Goal: Transaction & Acquisition: Obtain resource

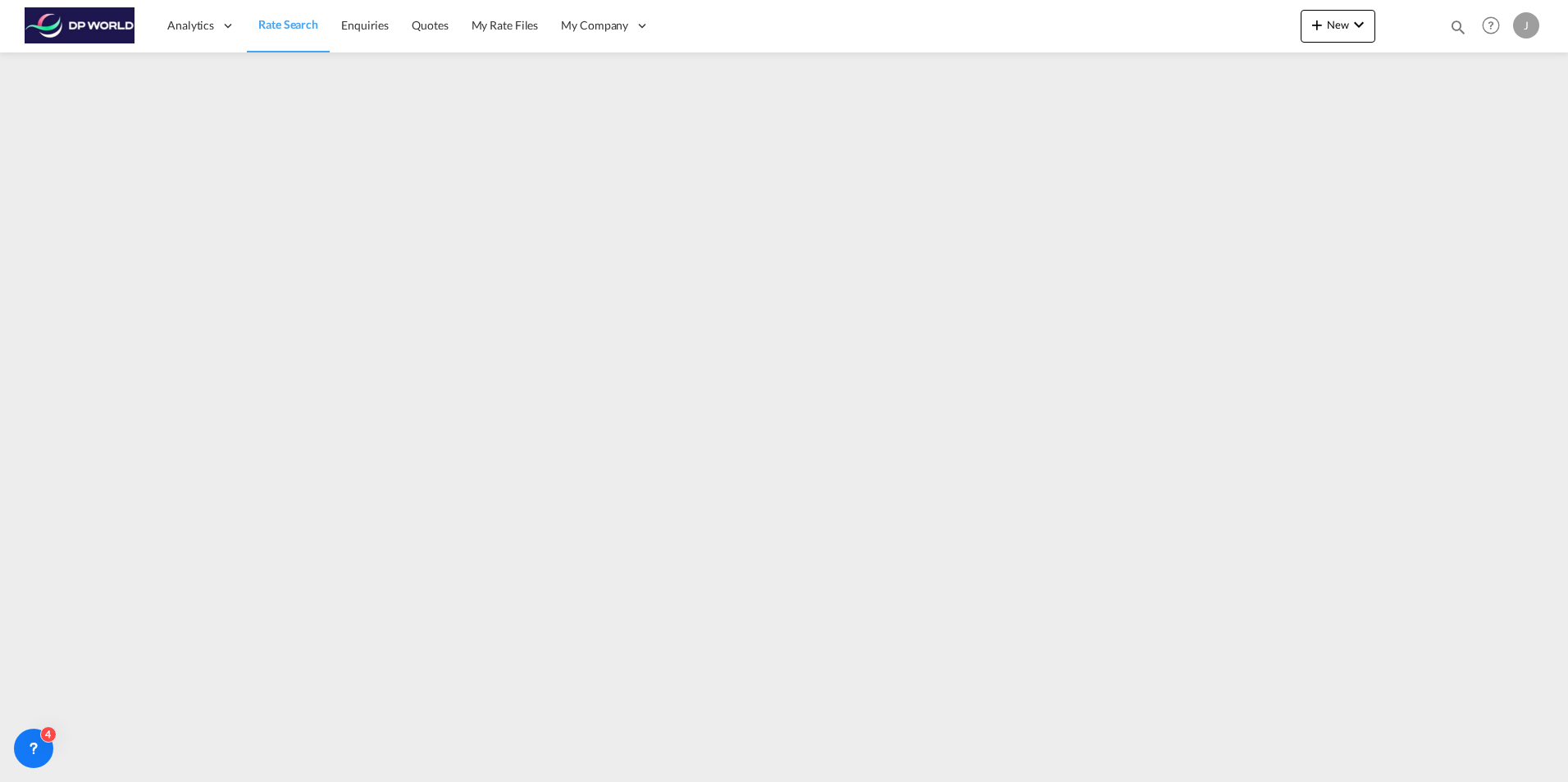
click at [267, 28] on span "Rate Search" at bounding box center [288, 24] width 60 height 14
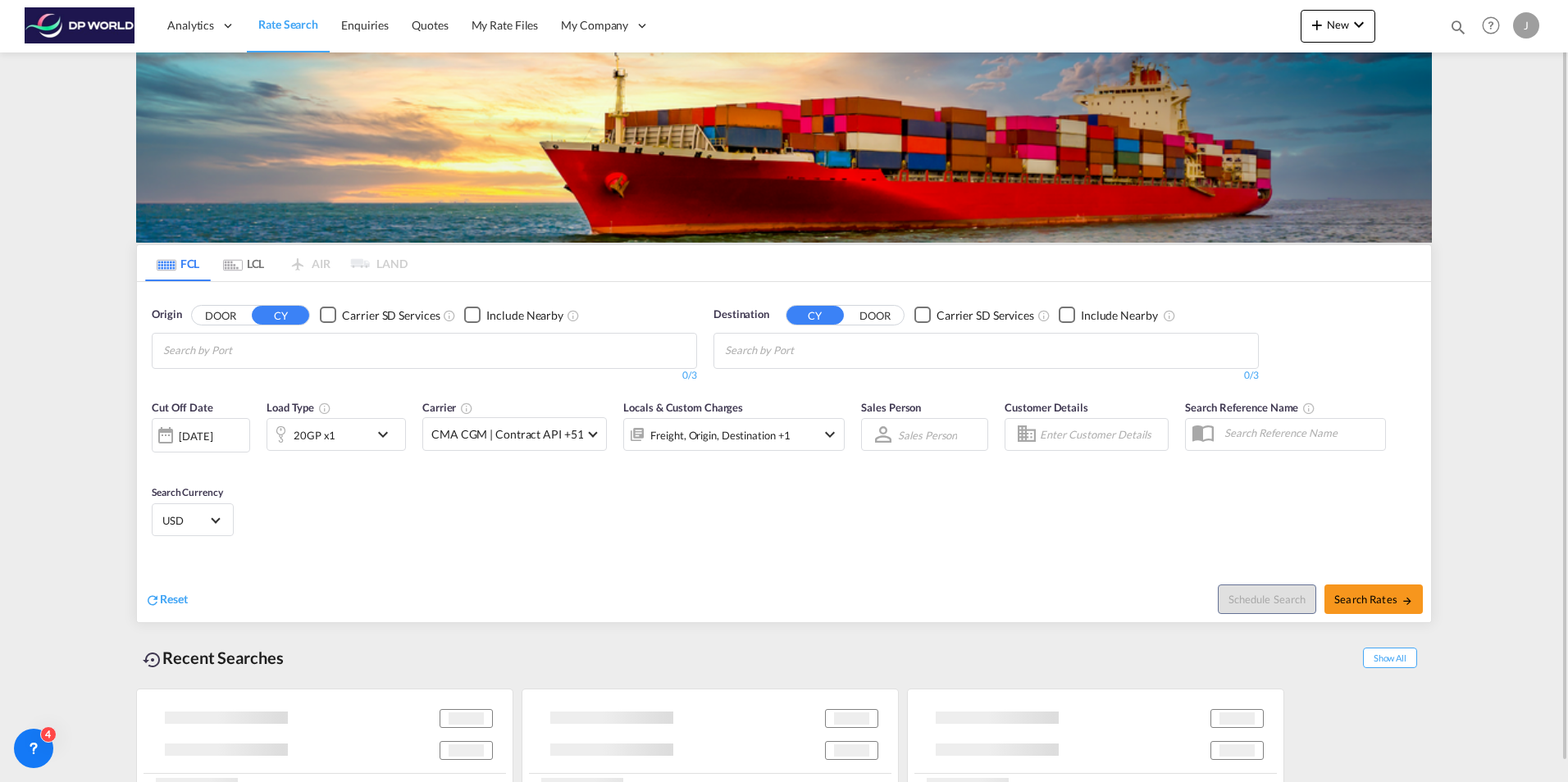
click at [251, 261] on md-tab-item "LCL" at bounding box center [243, 263] width 66 height 36
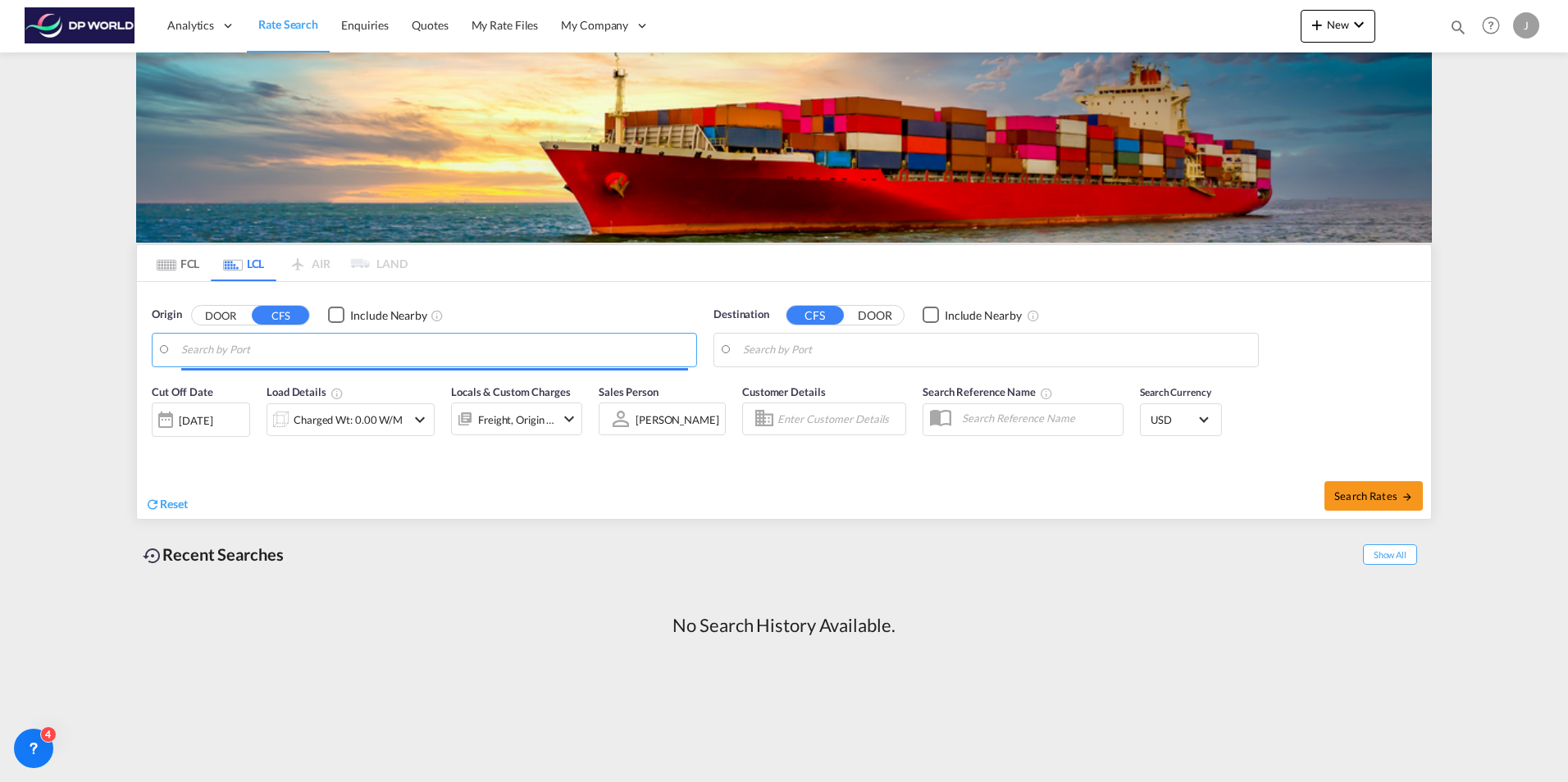
click at [237, 348] on input "Search by Port" at bounding box center [434, 349] width 507 height 24
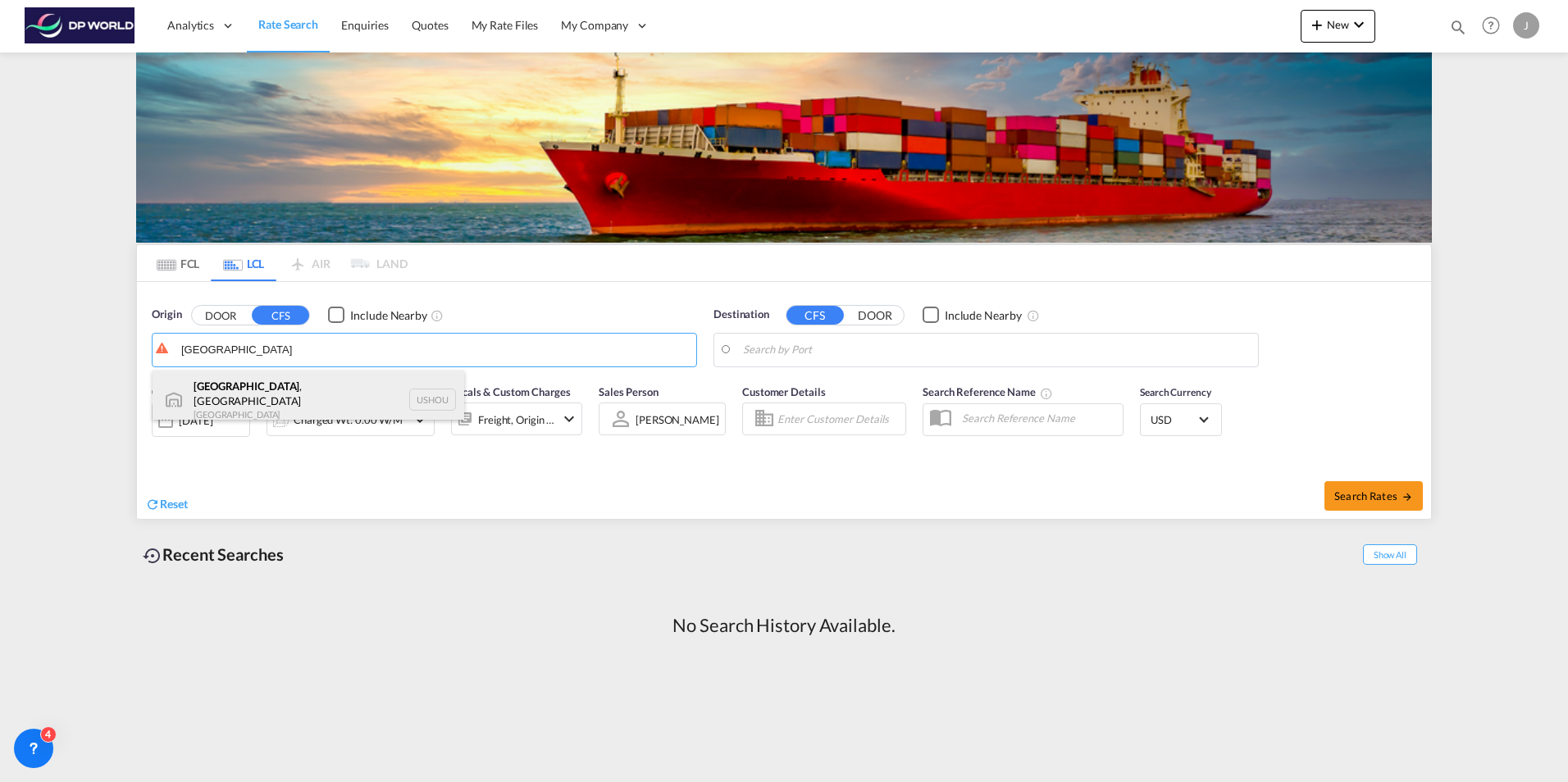
click at [256, 394] on div "[GEOGRAPHIC_DATA] , [GEOGRAPHIC_DATA] [GEOGRAPHIC_DATA] USHOU" at bounding box center [308, 400] width 312 height 59
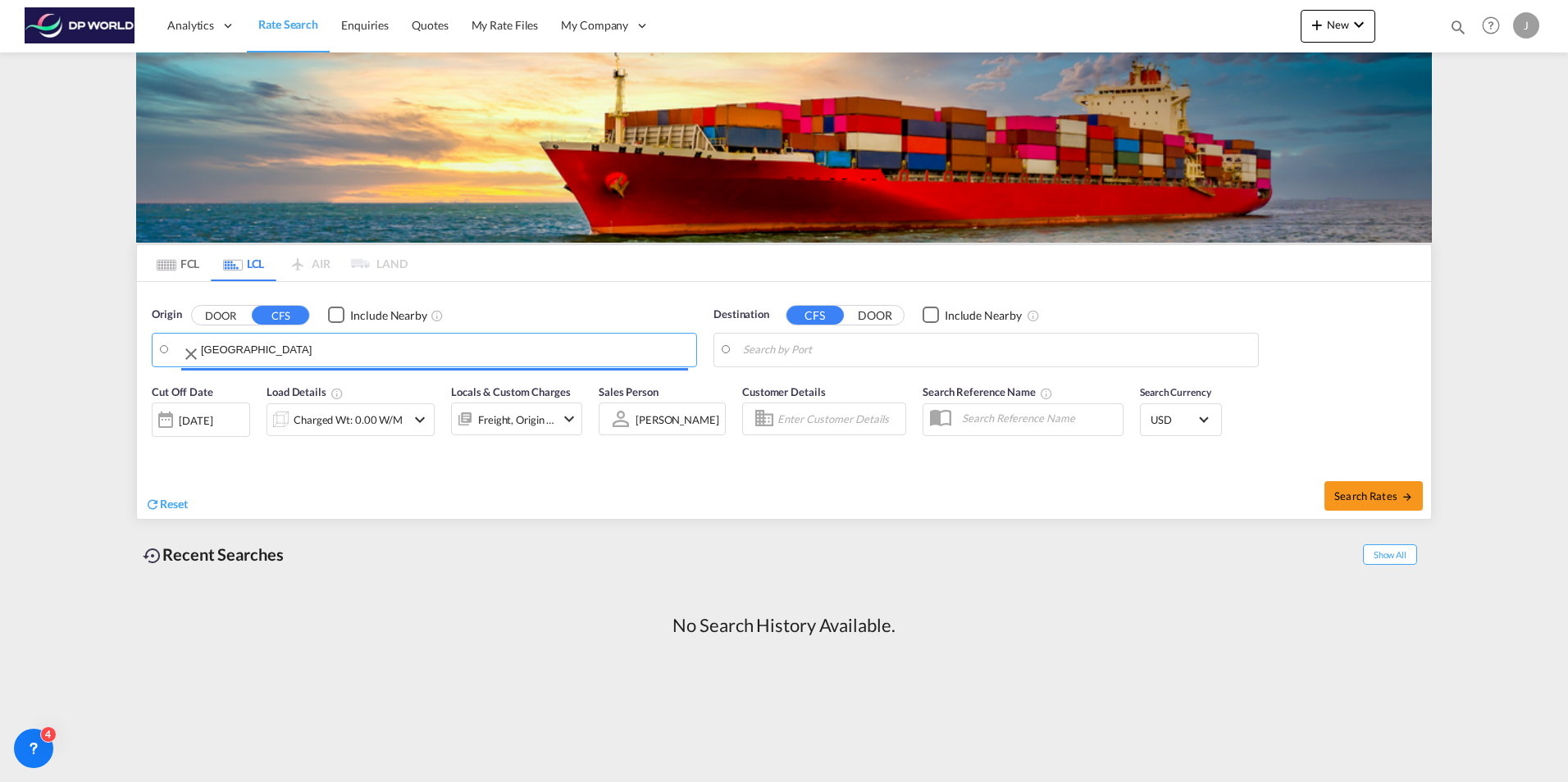
type input "[GEOGRAPHIC_DATA], [GEOGRAPHIC_DATA], USHOU"
click at [782, 348] on input "Search by Port" at bounding box center [996, 349] width 507 height 24
type input "d"
type input "r"
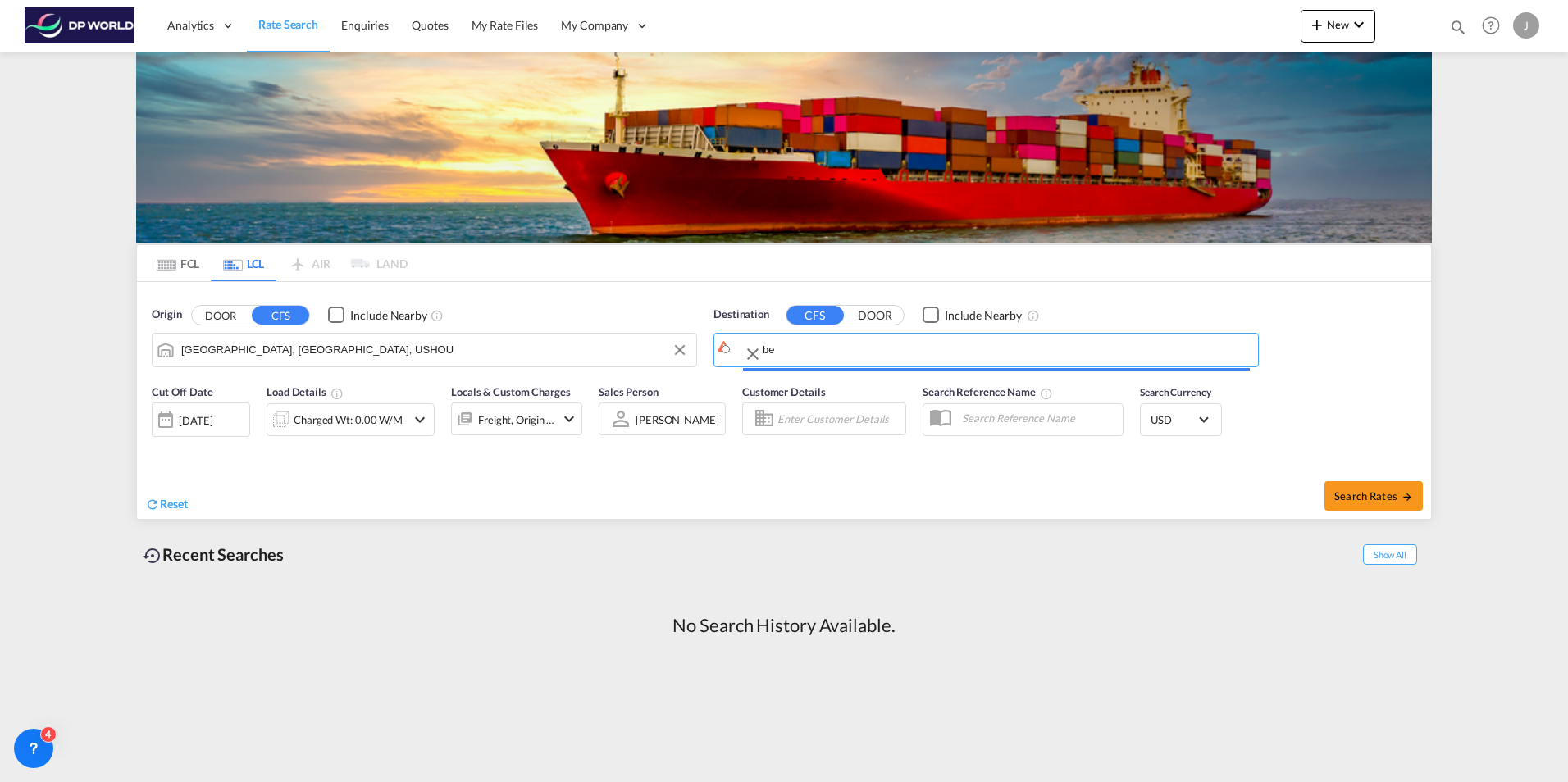
type input "b"
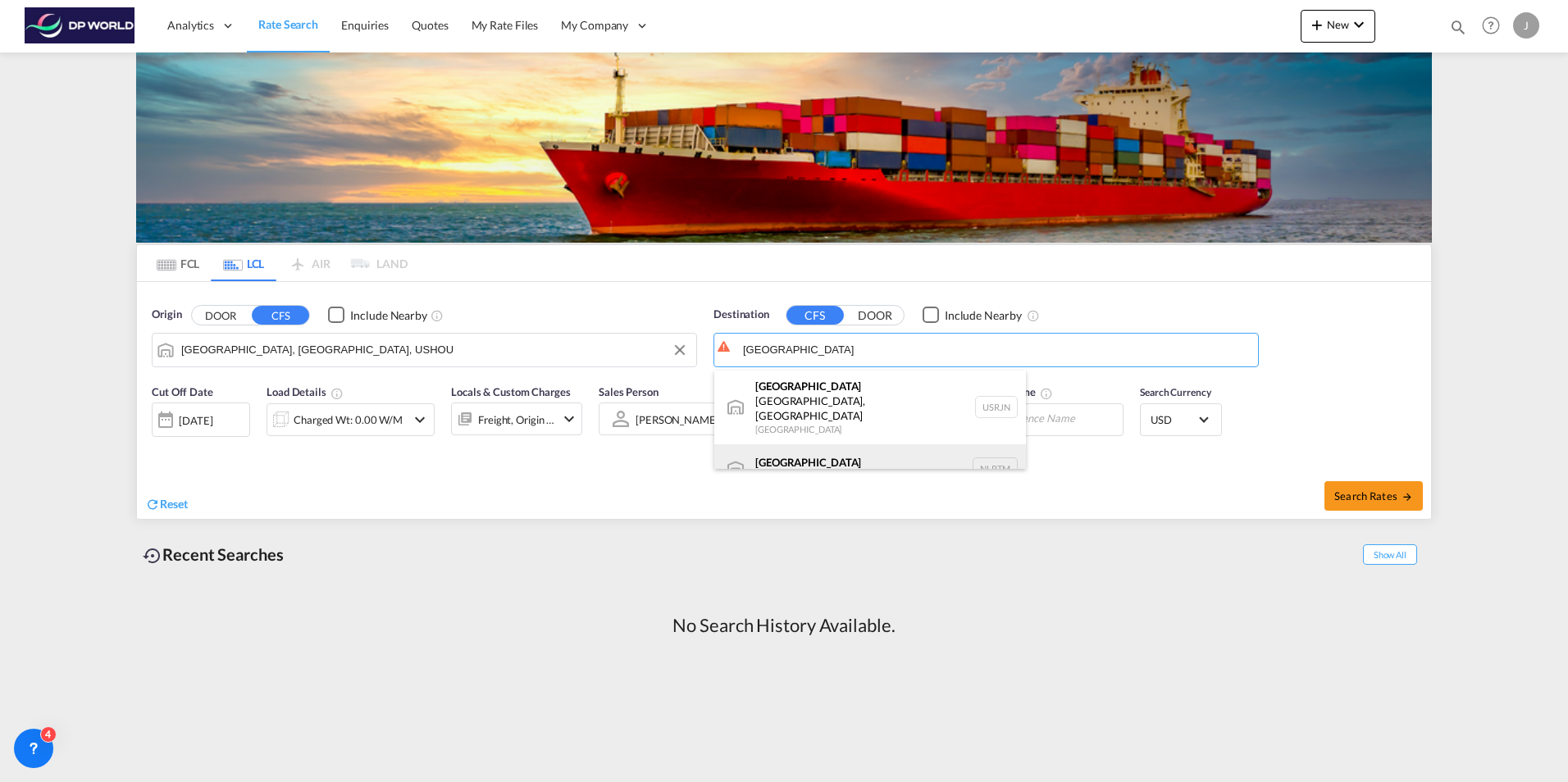
click at [809, 445] on div "[GEOGRAPHIC_DATA] [GEOGRAPHIC_DATA] NLRTM" at bounding box center [870, 469] width 312 height 49
type input "[GEOGRAPHIC_DATA], NLRTM"
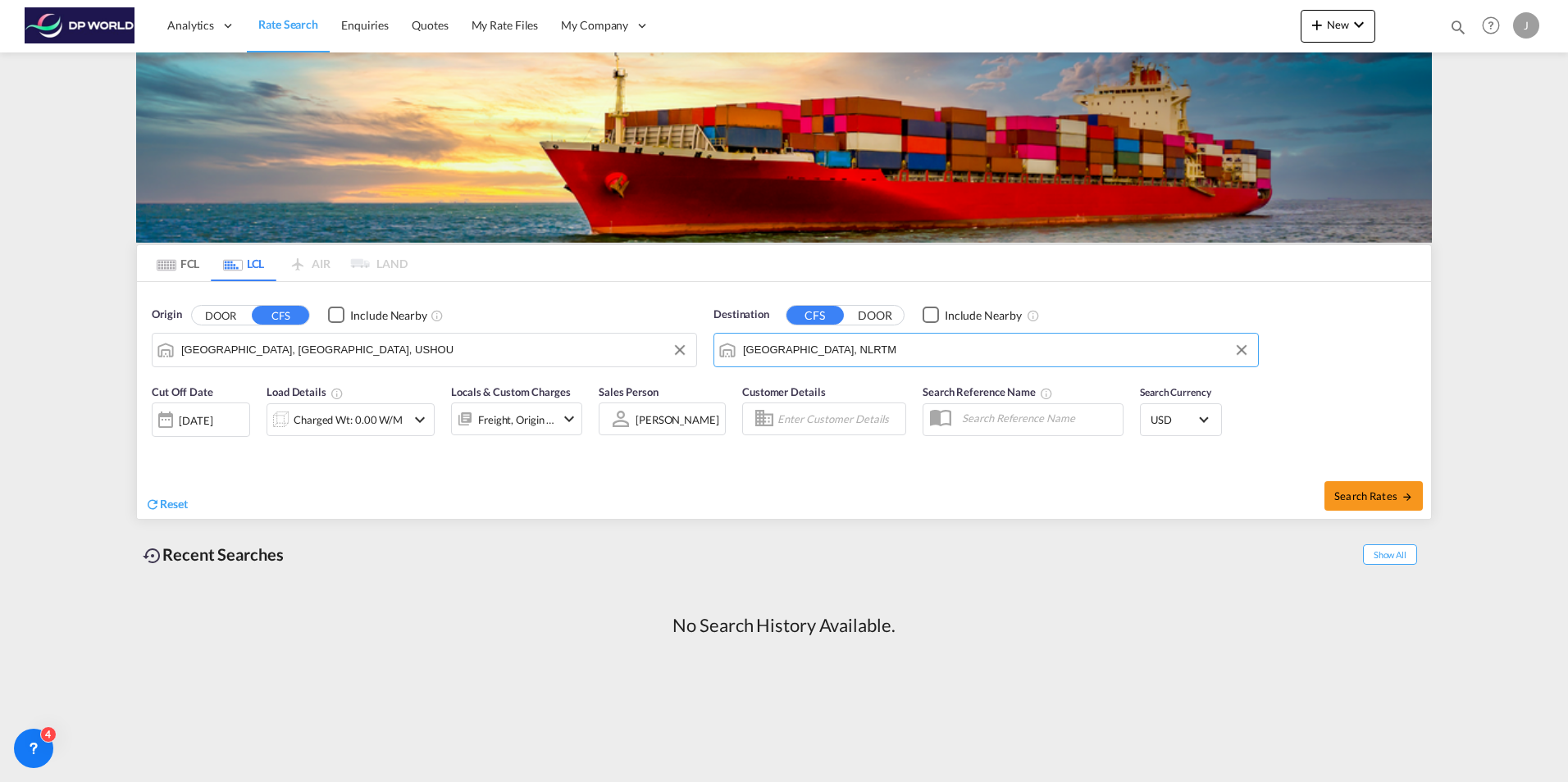
click at [212, 422] on div "[DATE]" at bounding box center [195, 421] width 33 height 15
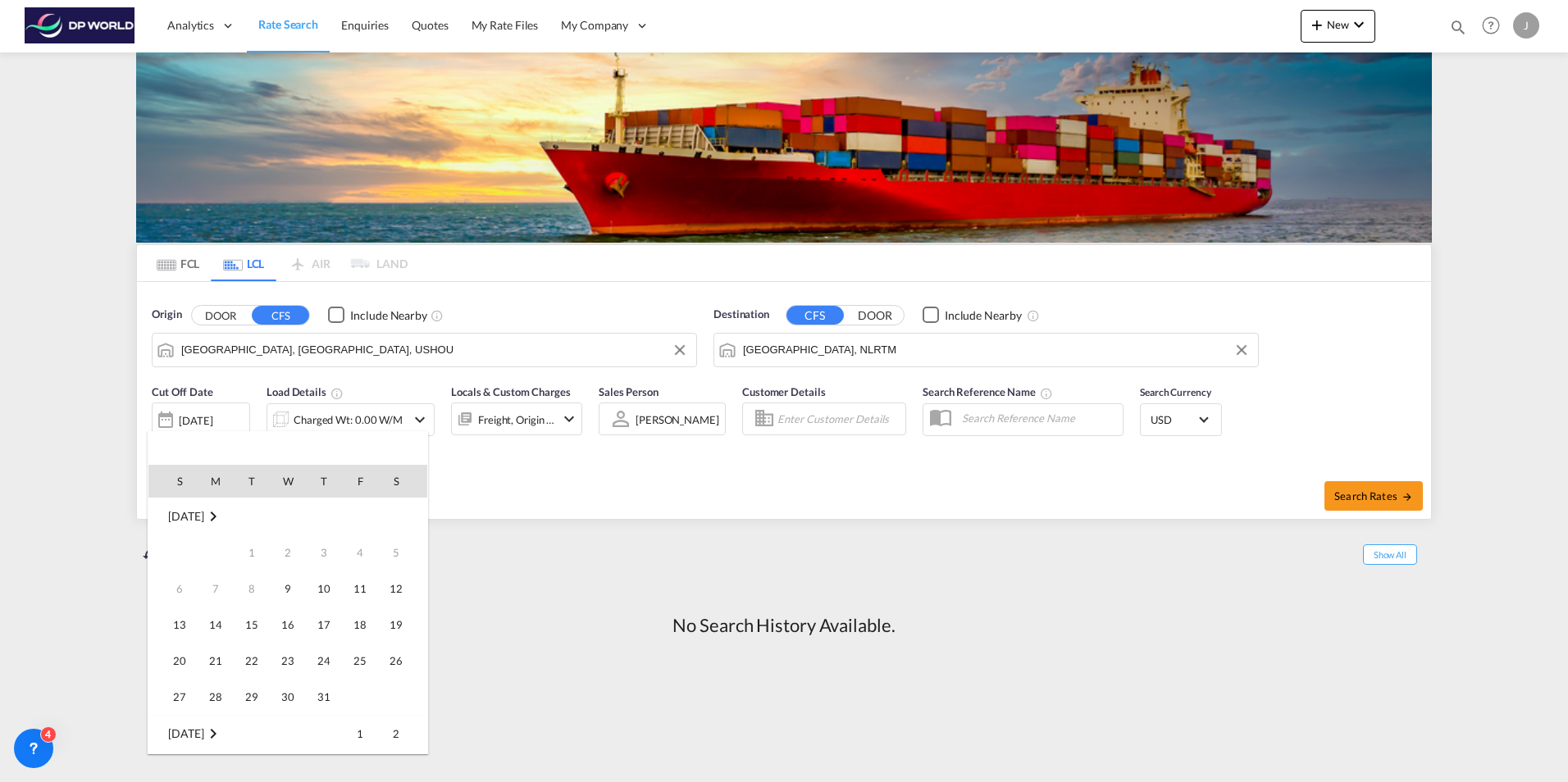
scroll to position [652, 0]
click at [357, 588] on span "17" at bounding box center [359, 588] width 33 height 33
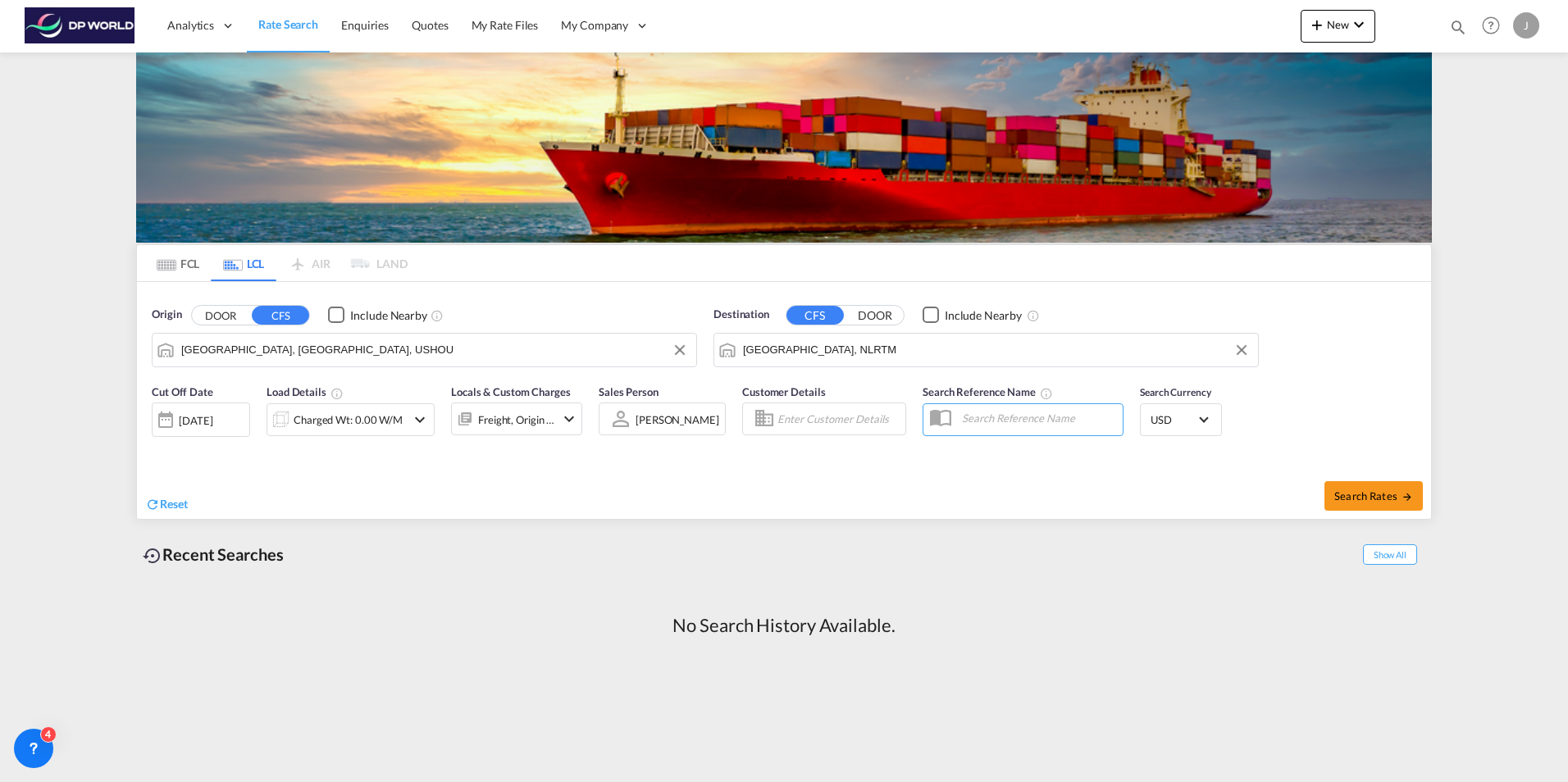
click at [399, 489] on div "Reset" at bounding box center [467, 491] width 643 height 45
click at [392, 424] on div "Charged Wt: 0.00 W/M" at bounding box center [348, 419] width 109 height 23
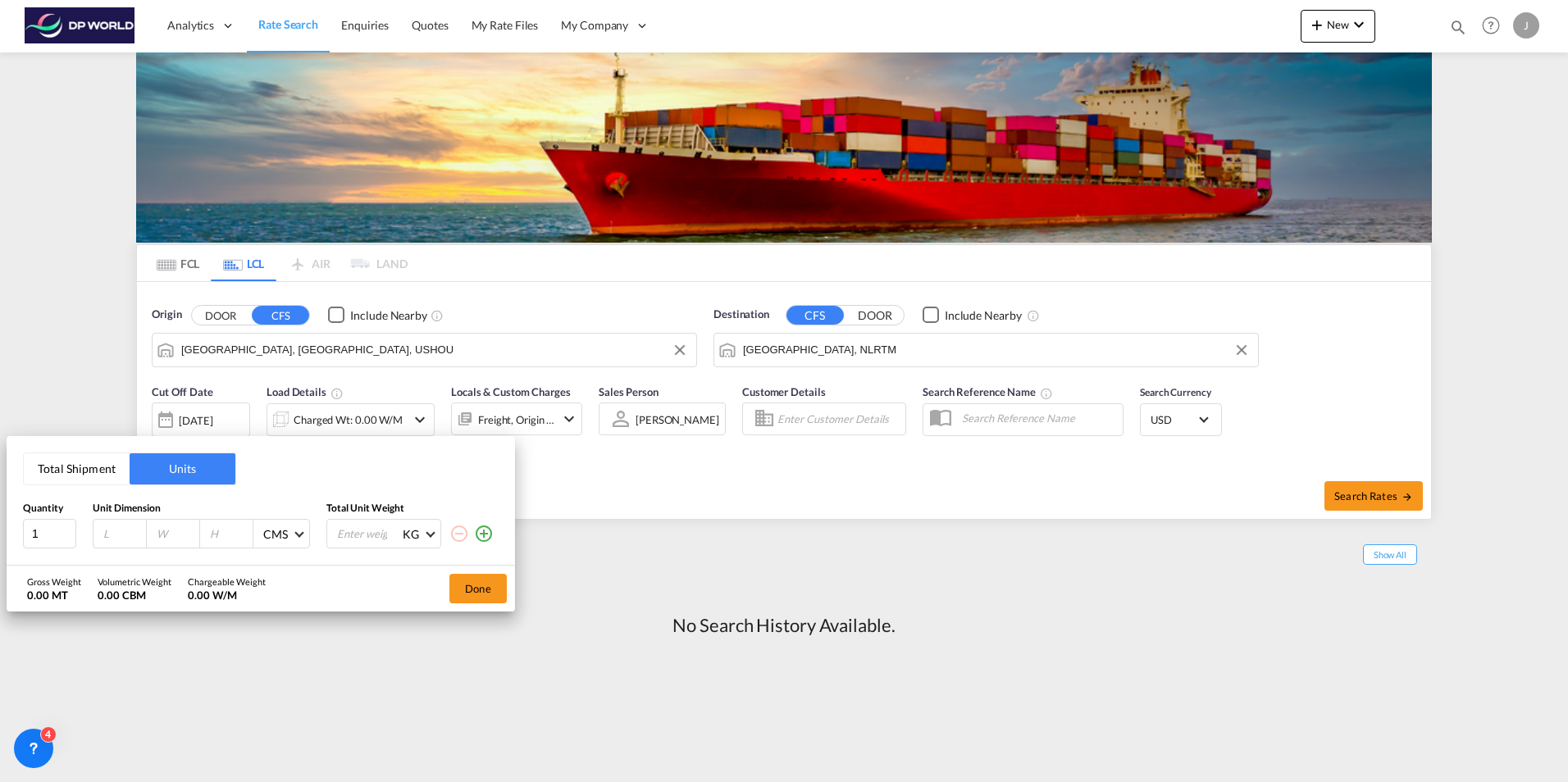
click at [130, 533] on input "number" at bounding box center [124, 534] width 44 height 15
type input "40"
type input "38"
click at [360, 531] on input "number" at bounding box center [368, 533] width 66 height 28
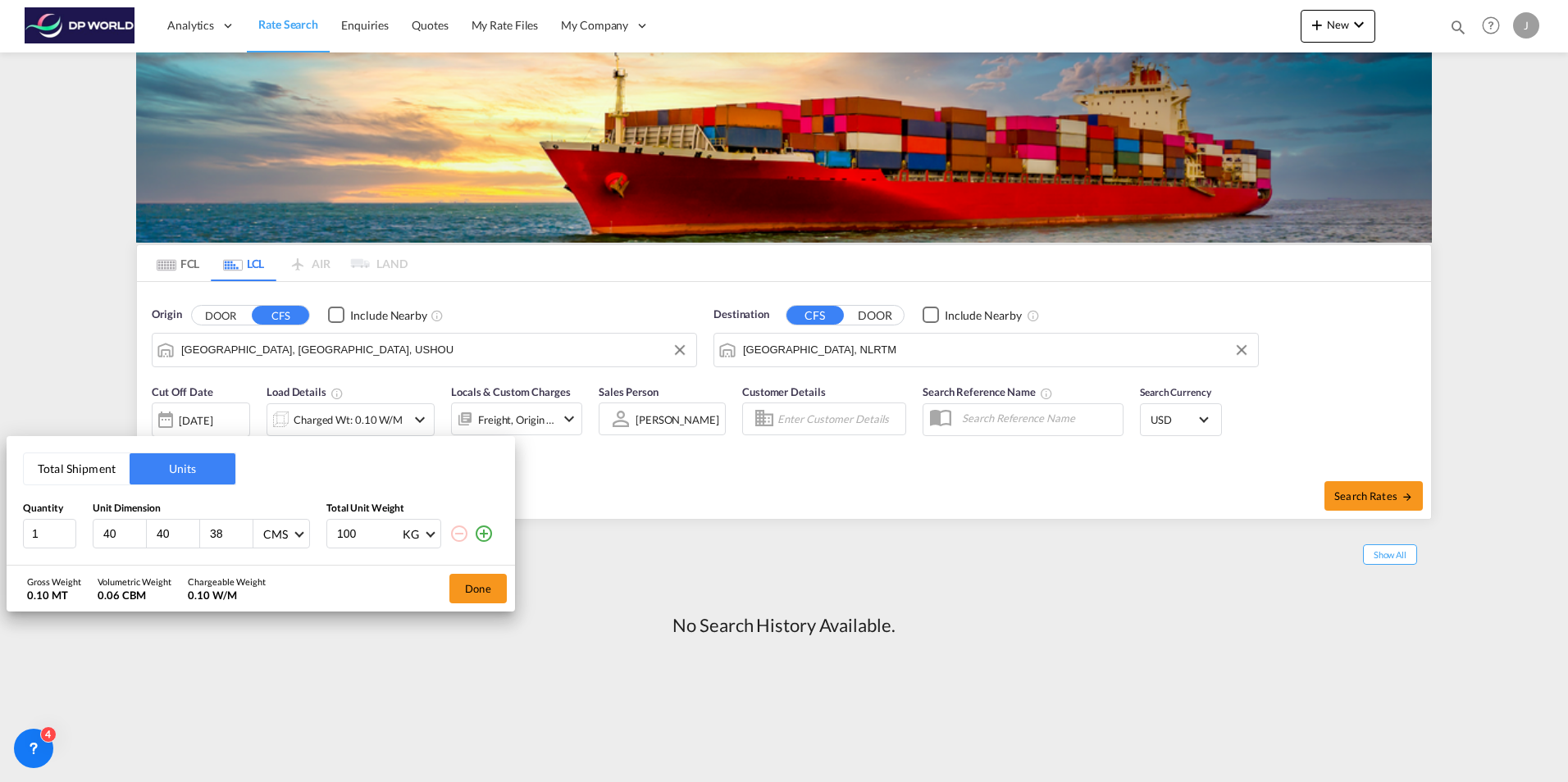
type input "100"
click at [433, 535] on span at bounding box center [429, 533] width 9 height 9
click at [416, 576] on div "LB" at bounding box center [409, 574] width 13 height 17
click at [469, 585] on button "Done" at bounding box center [478, 588] width 58 height 29
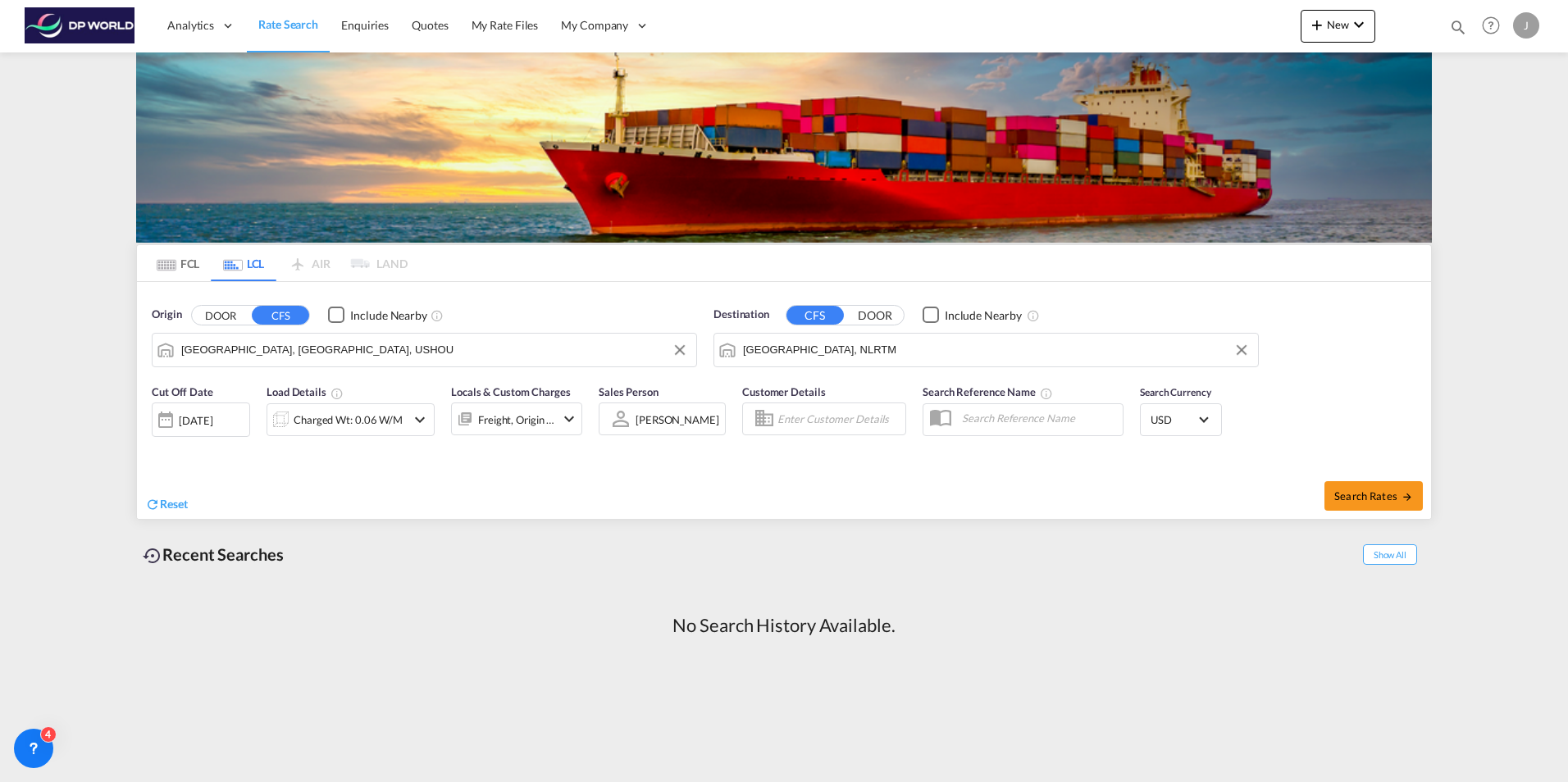
click at [555, 480] on div "Reset" at bounding box center [467, 491] width 643 height 45
click at [1375, 503] on button "Search Rates" at bounding box center [1373, 495] width 99 height 29
type input "USHOU to NLRTM / [DATE]"
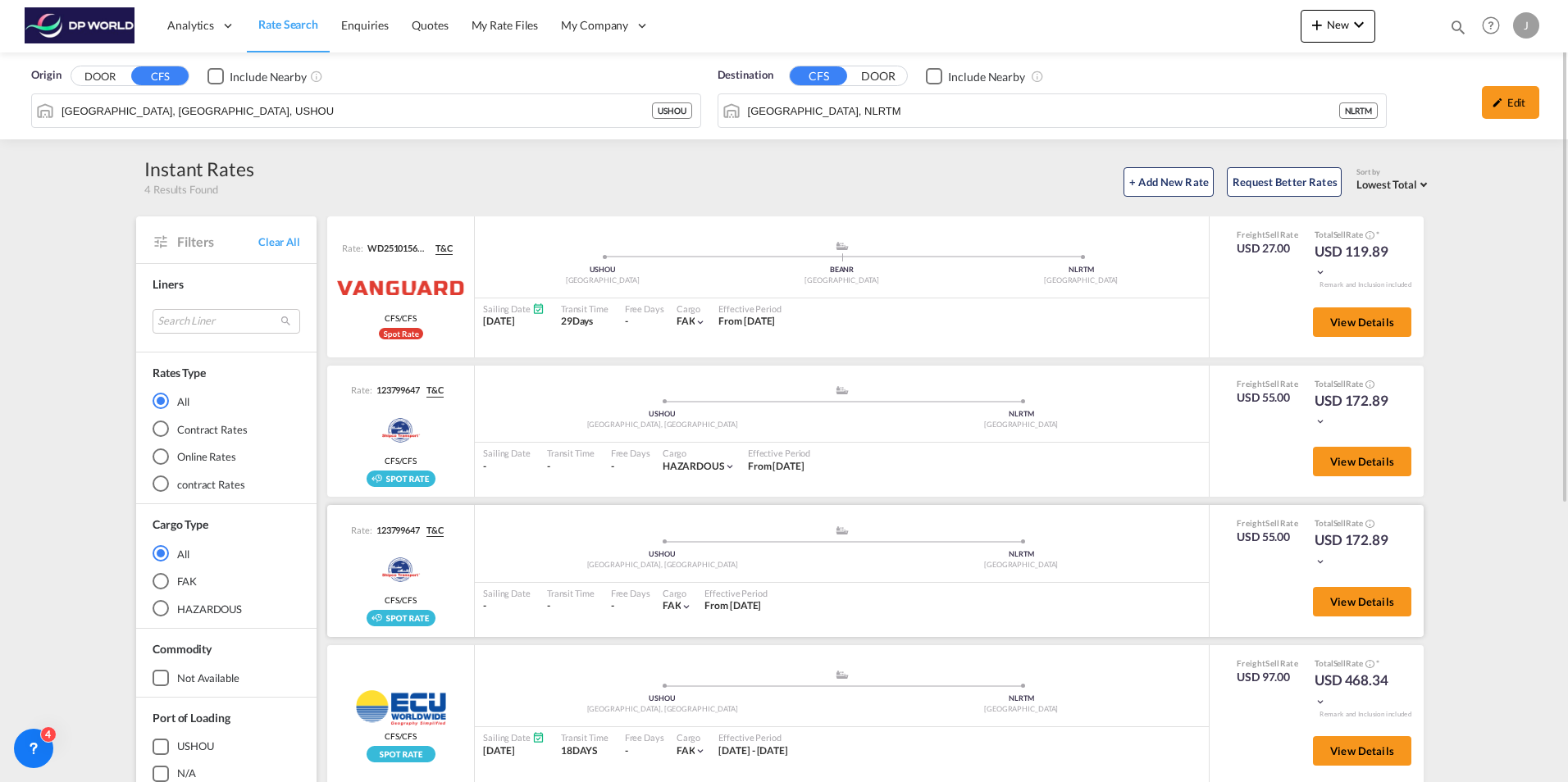
scroll to position [82, 0]
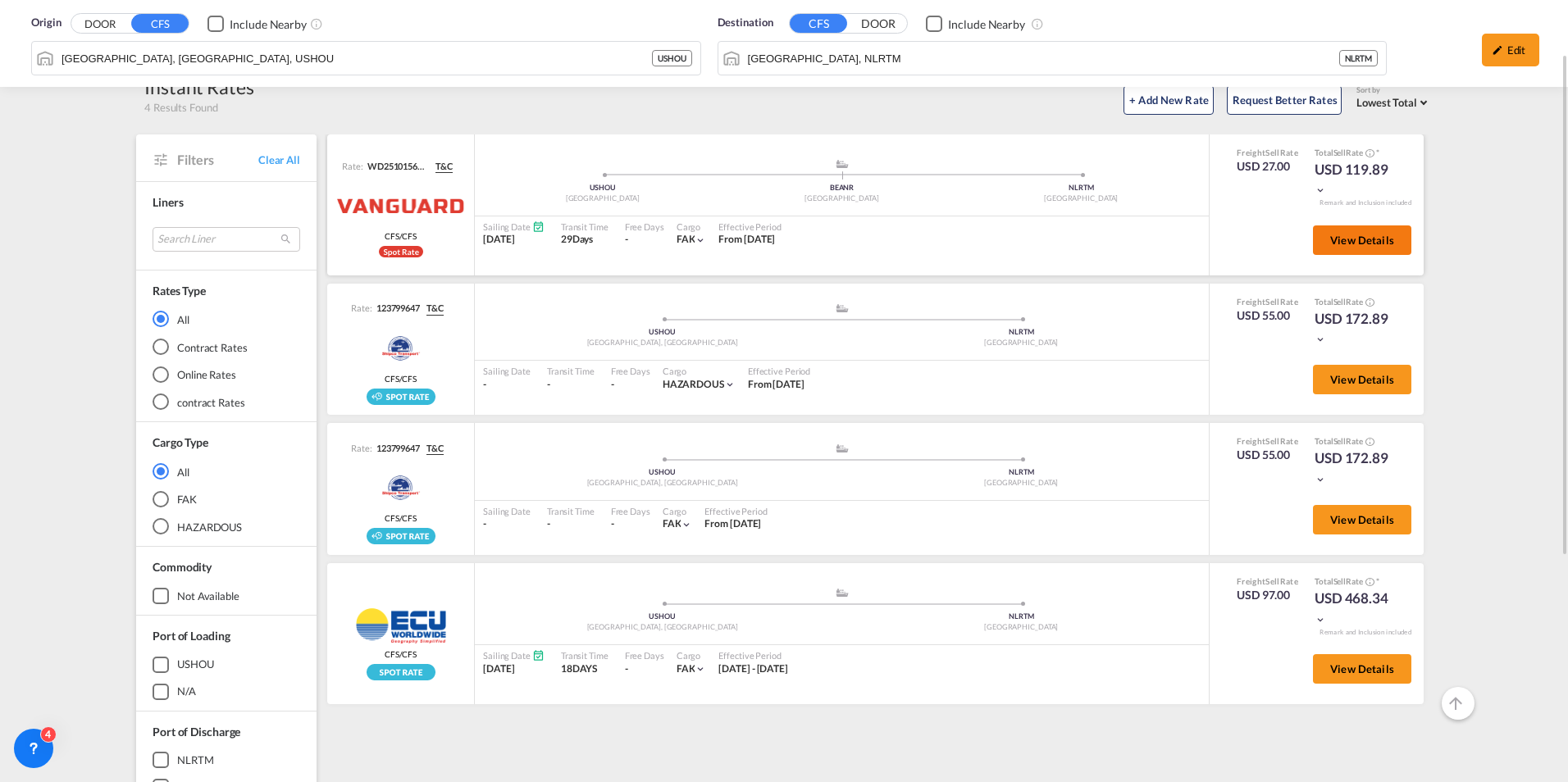
click at [1381, 242] on span "View Details" at bounding box center [1362, 241] width 64 height 13
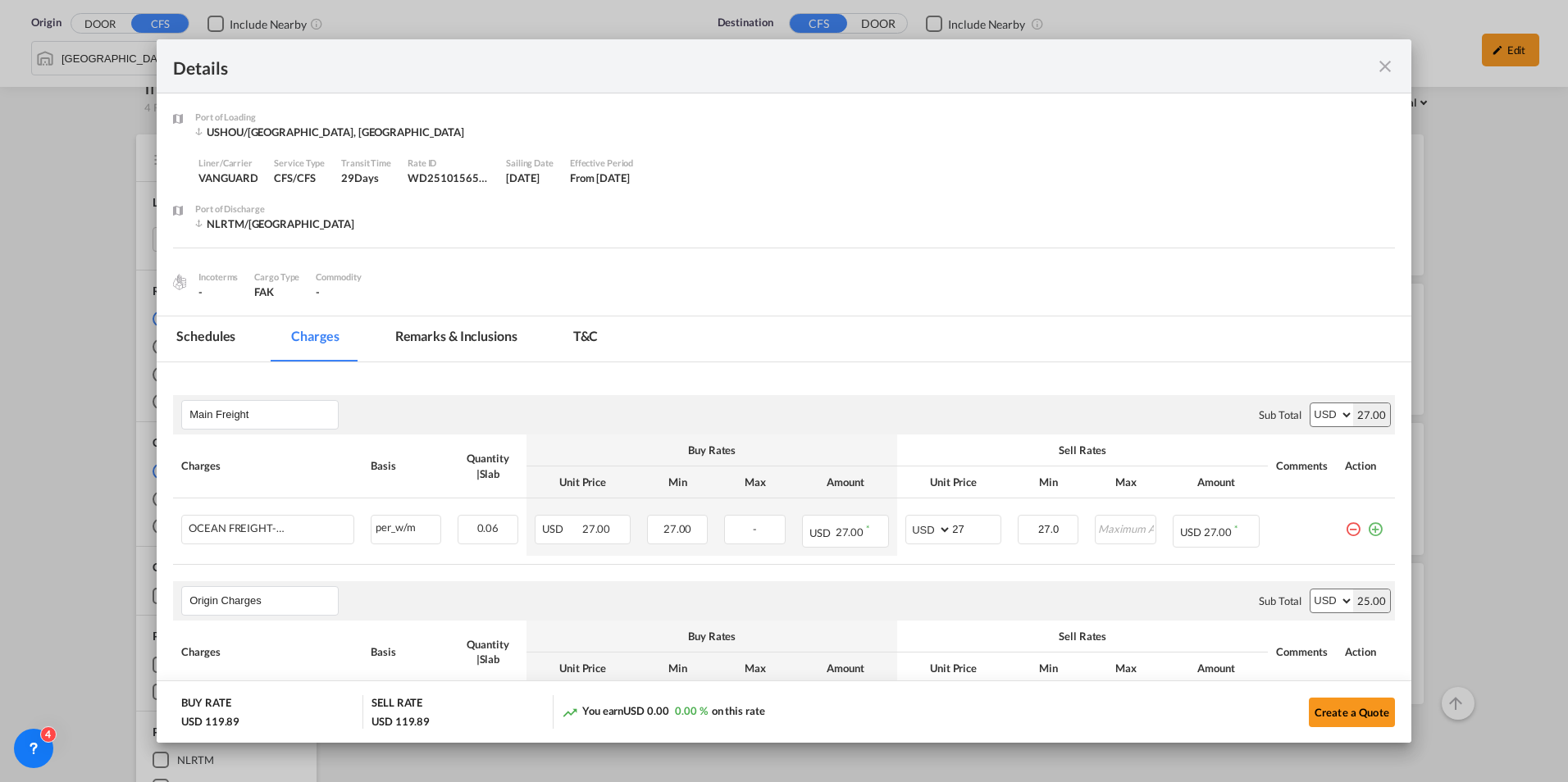
click at [1381, 72] on md-icon "icon-close fg-AAA8AD m-0 cursor" at bounding box center [1385, 67] width 20 height 20
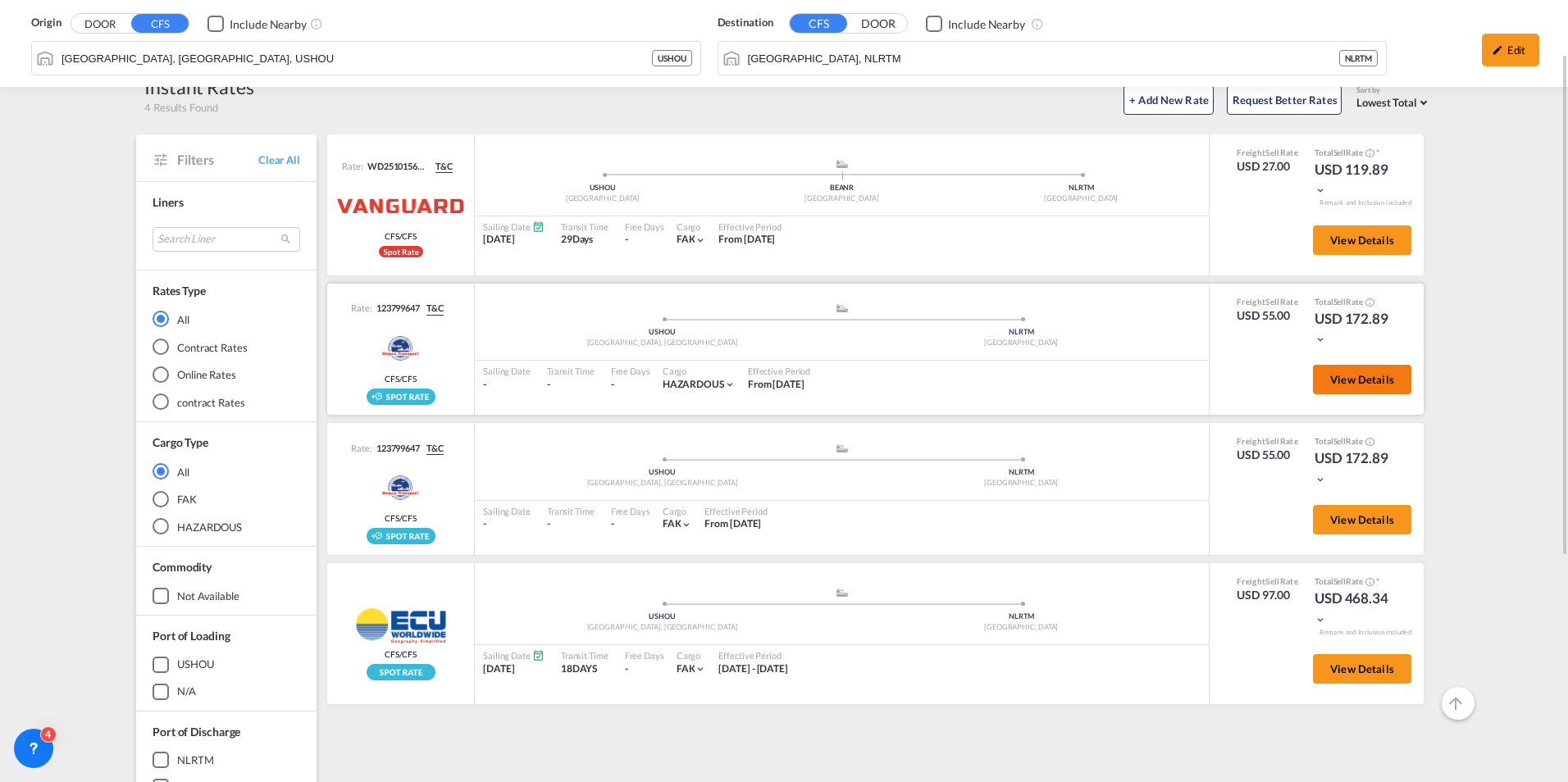
click at [1358, 379] on span "View Details" at bounding box center [1362, 380] width 64 height 13
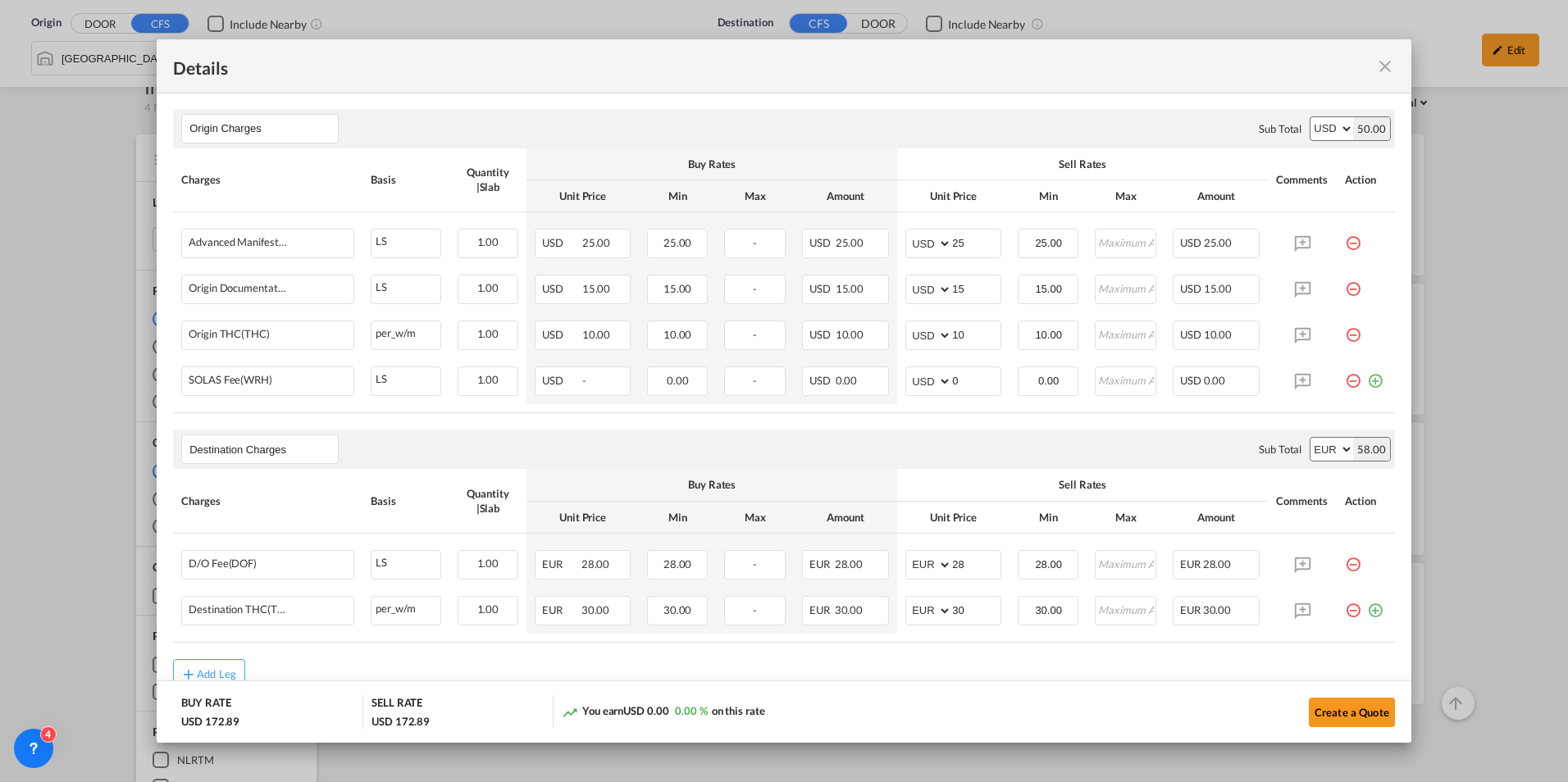
scroll to position [447, 0]
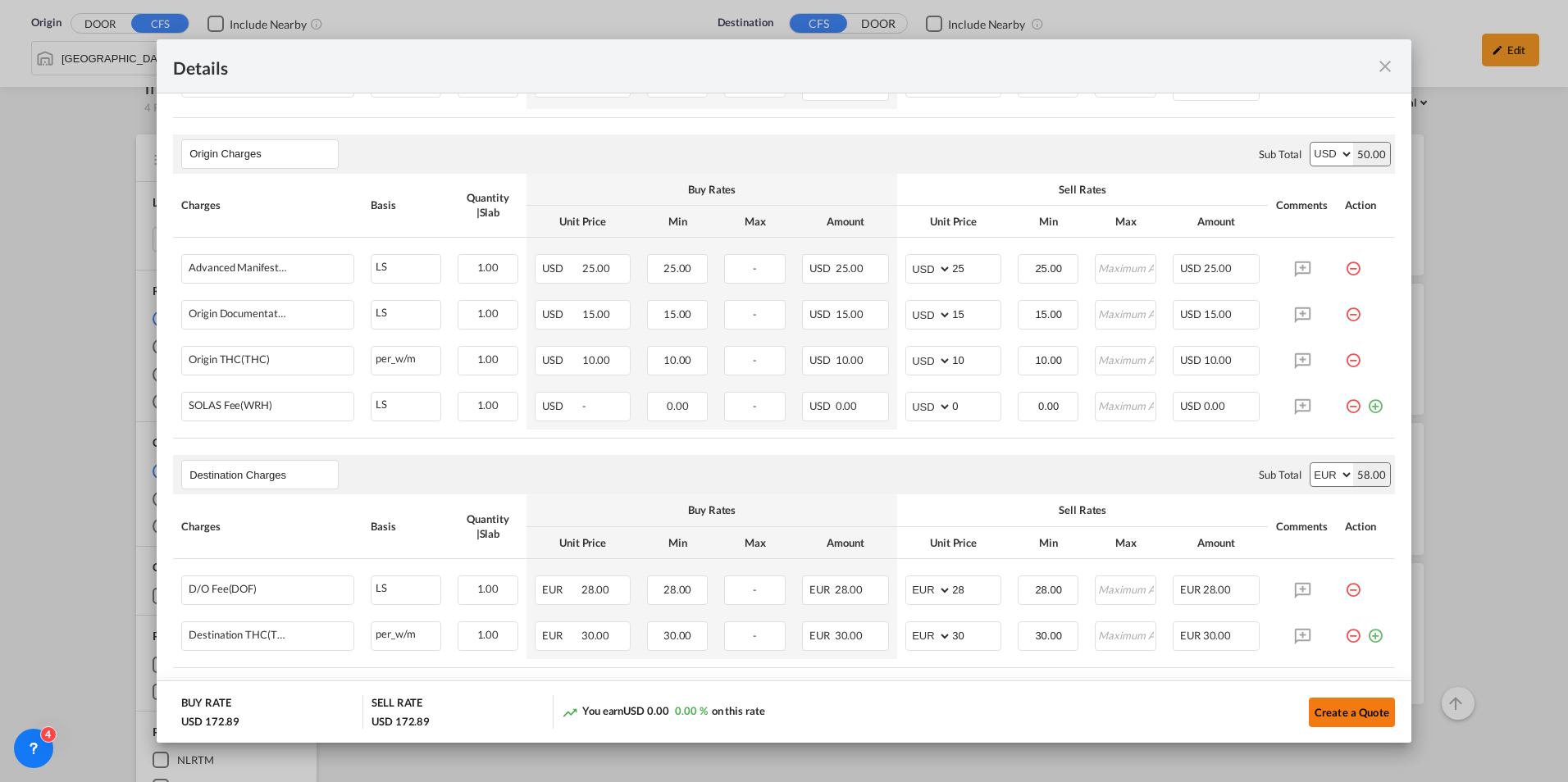
click at [1315, 710] on button "Create a Quote" at bounding box center [1352, 712] width 86 height 29
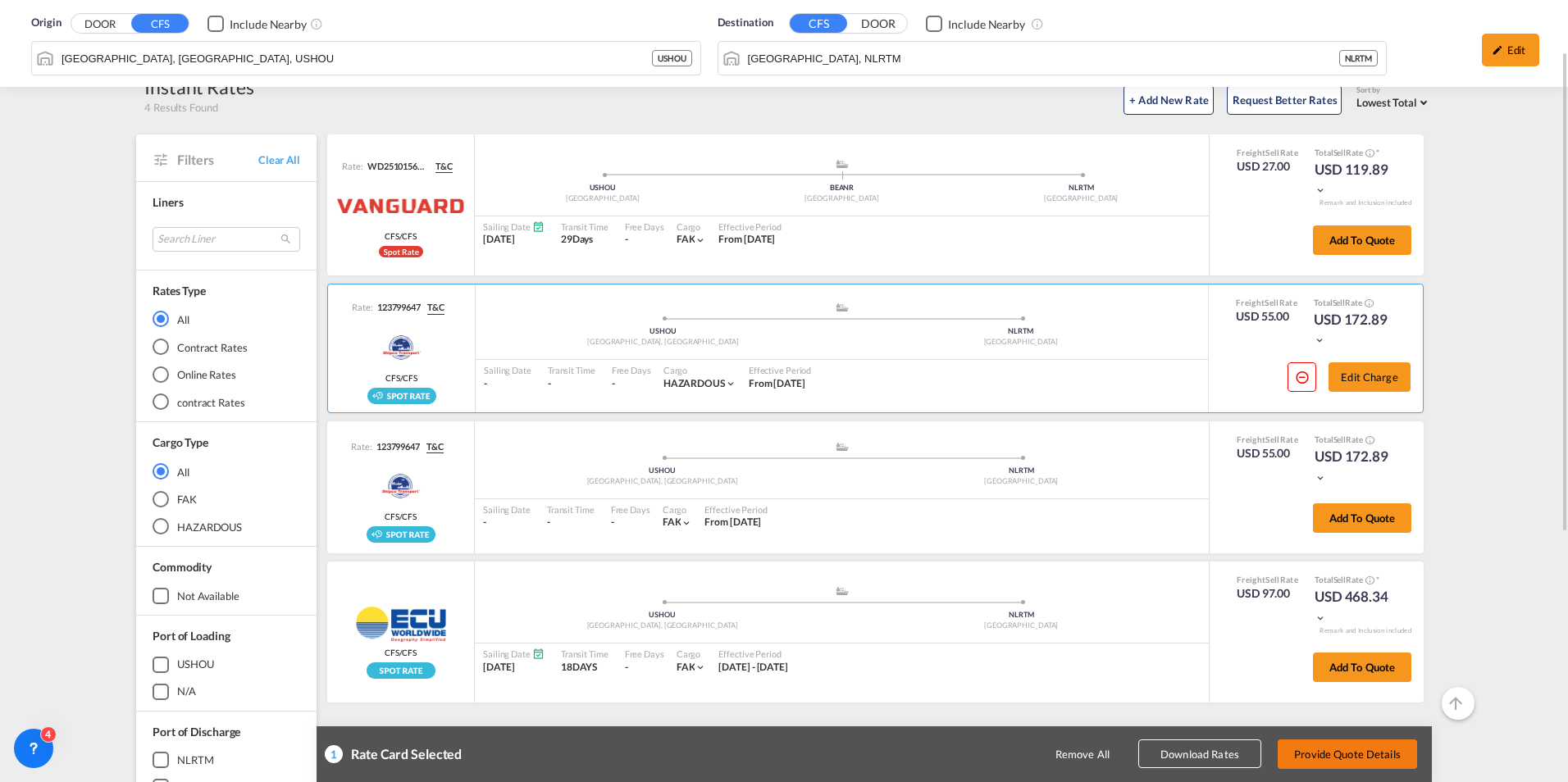
click at [1362, 764] on button "Provide Quote Details" at bounding box center [1347, 754] width 140 height 29
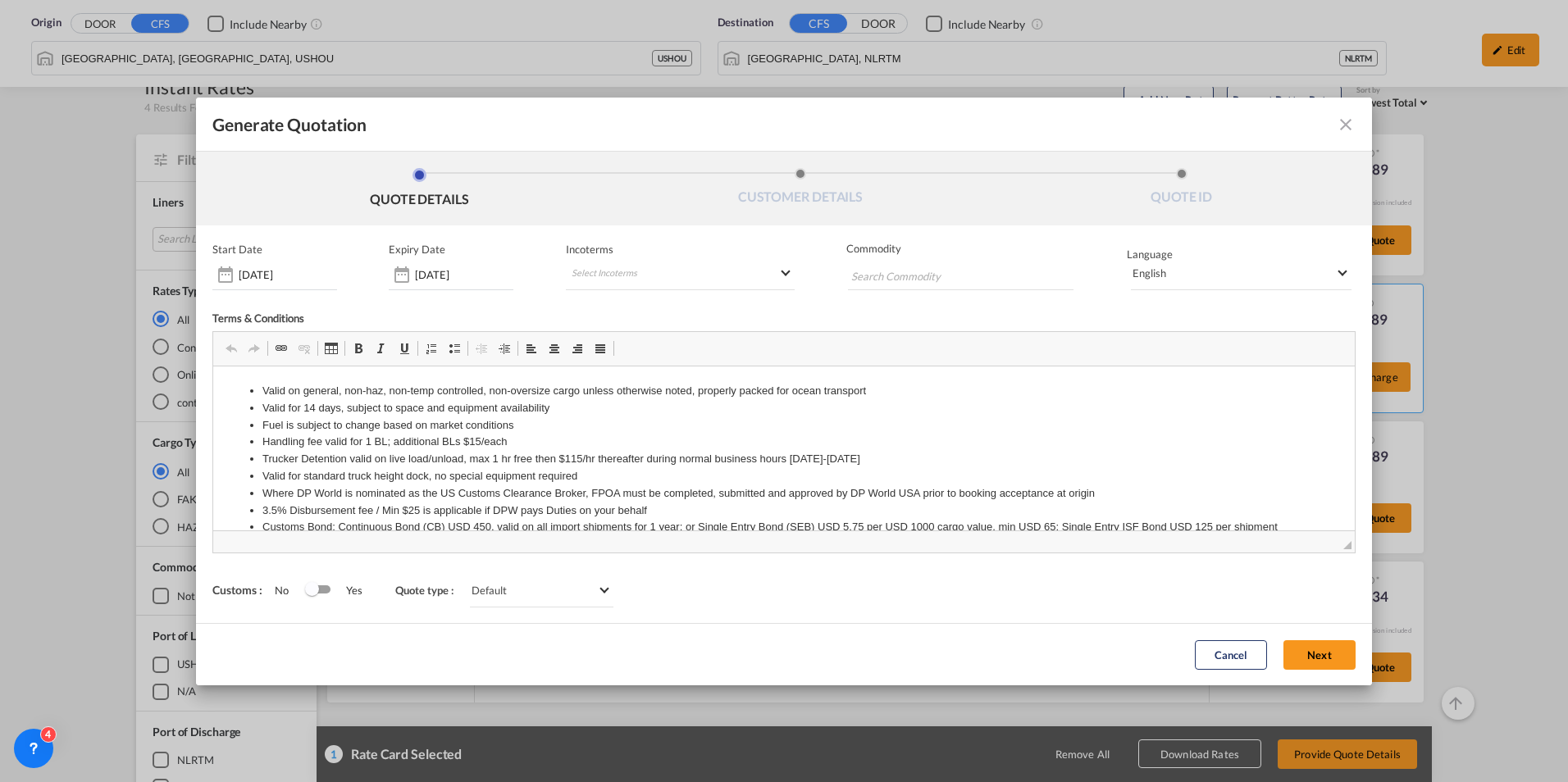
scroll to position [0, 0]
click at [1312, 651] on button "Next" at bounding box center [1319, 655] width 72 height 29
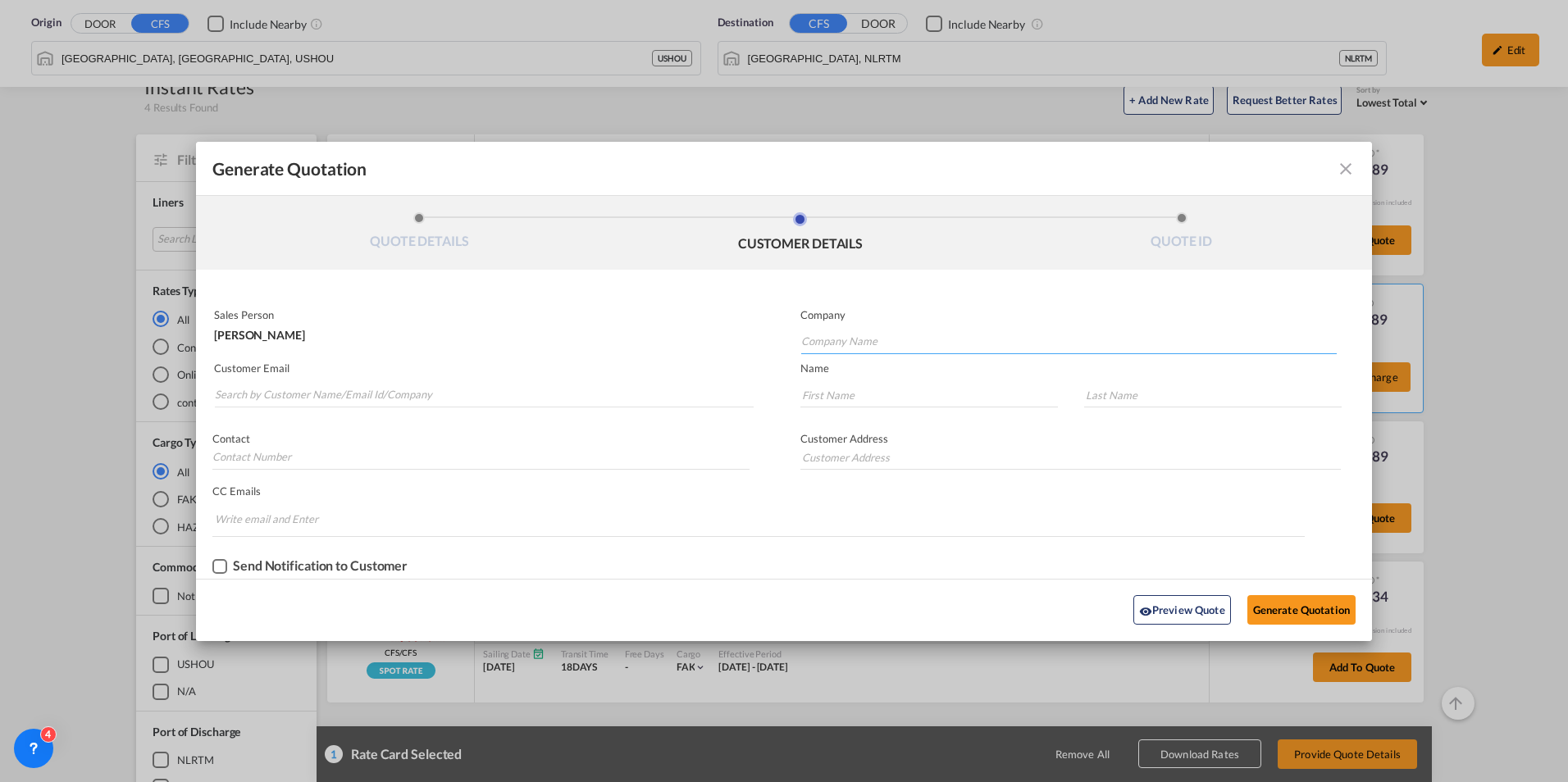
click at [925, 349] on input "Company Name" at bounding box center [1068, 342] width 535 height 24
click at [854, 364] on span "Ilg logistics" at bounding box center [835, 371] width 53 height 17
type input "Ilg logistics"
click at [306, 390] on input "Search by Customer Name/Email Id/Company" at bounding box center [484, 394] width 539 height 24
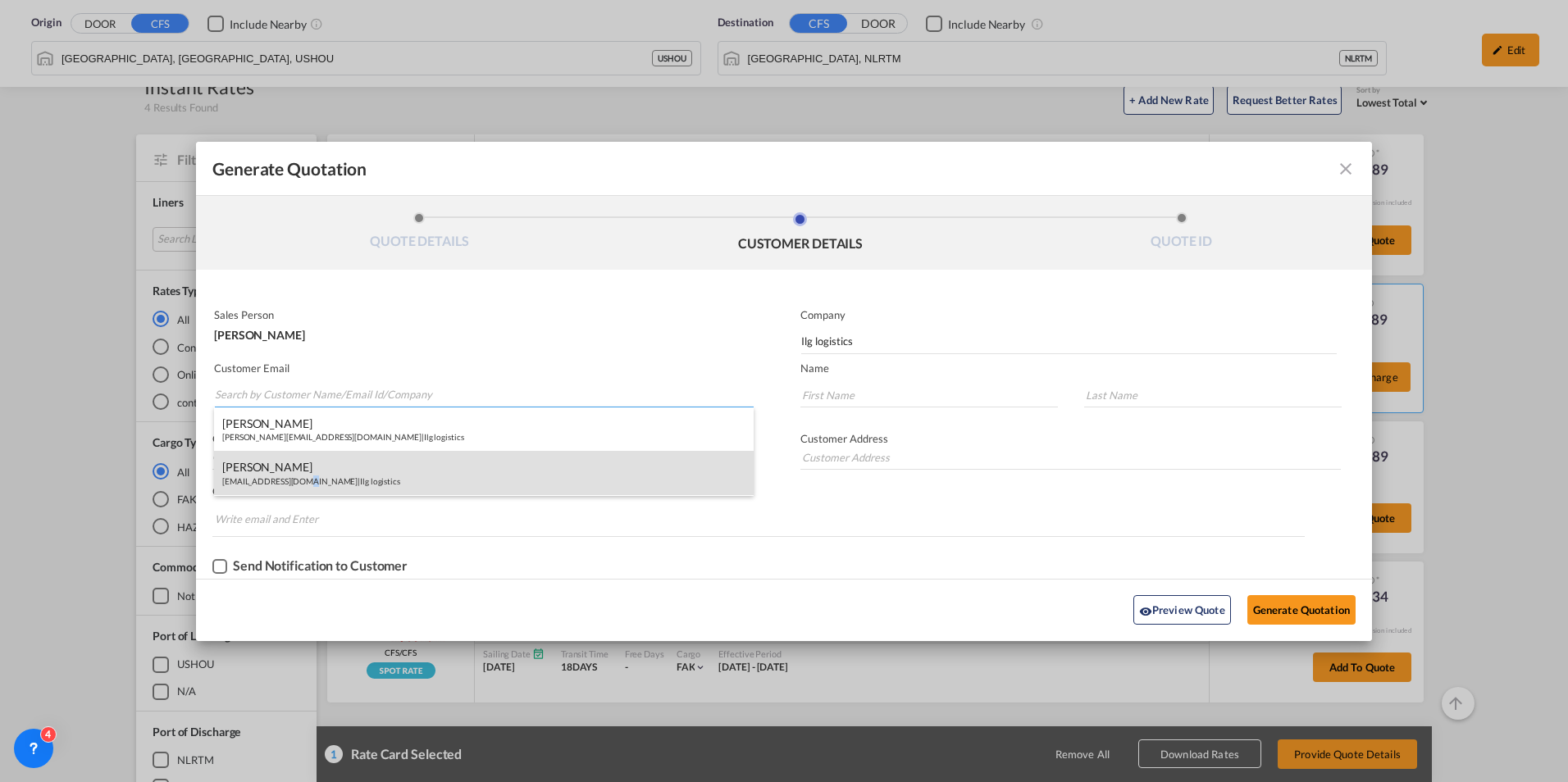
click at [298, 479] on div "[PERSON_NAME] [PERSON_NAME][EMAIL_ADDRESS][DOMAIN_NAME] | Ilg logistics" at bounding box center [484, 473] width 540 height 44
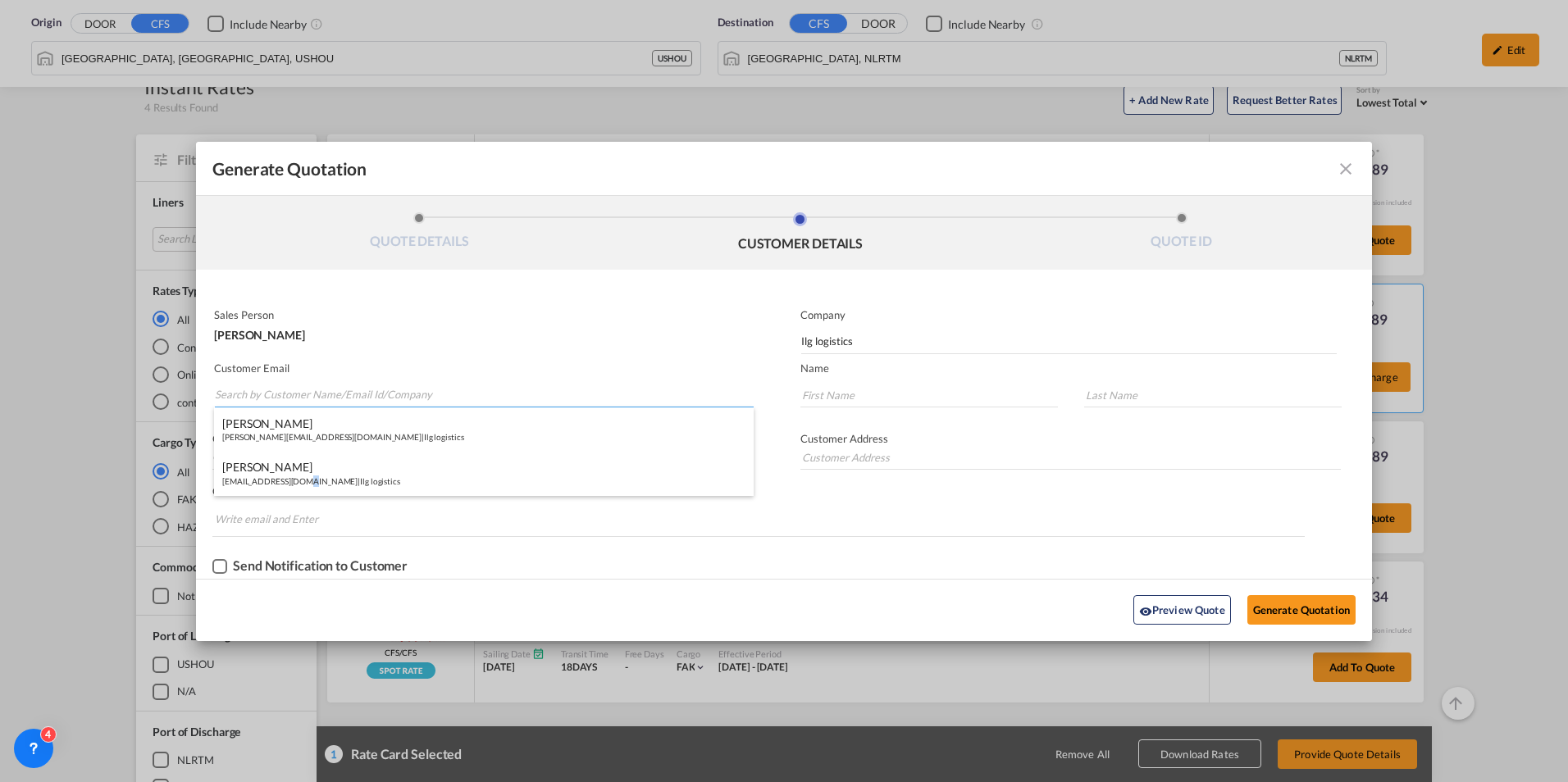
type input "[EMAIL_ADDRESS][DOMAIN_NAME]"
type input "ed"
type input "[PERSON_NAME]"
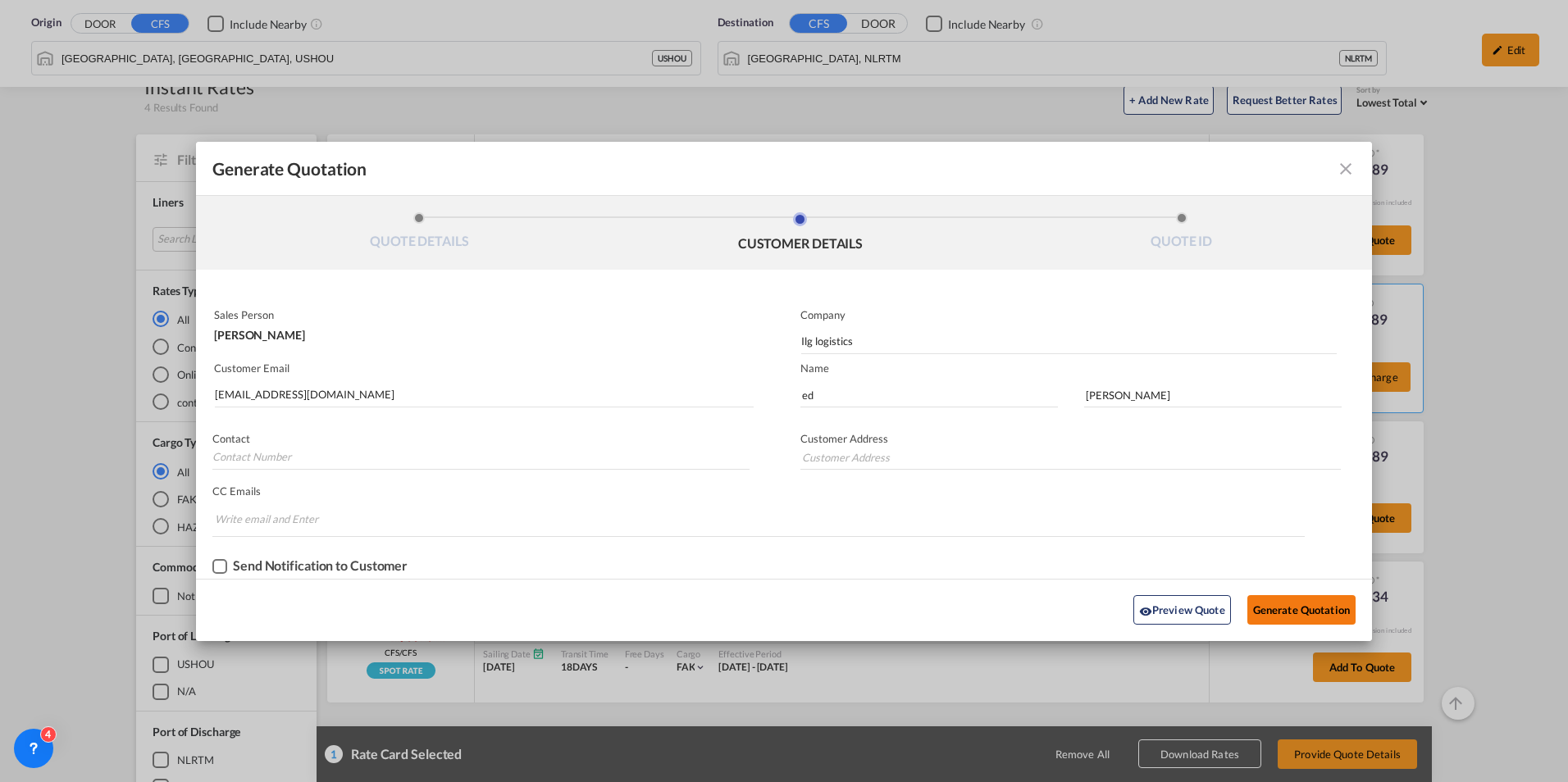
click at [1309, 608] on button "Generate Quotation" at bounding box center [1302, 610] width 109 height 29
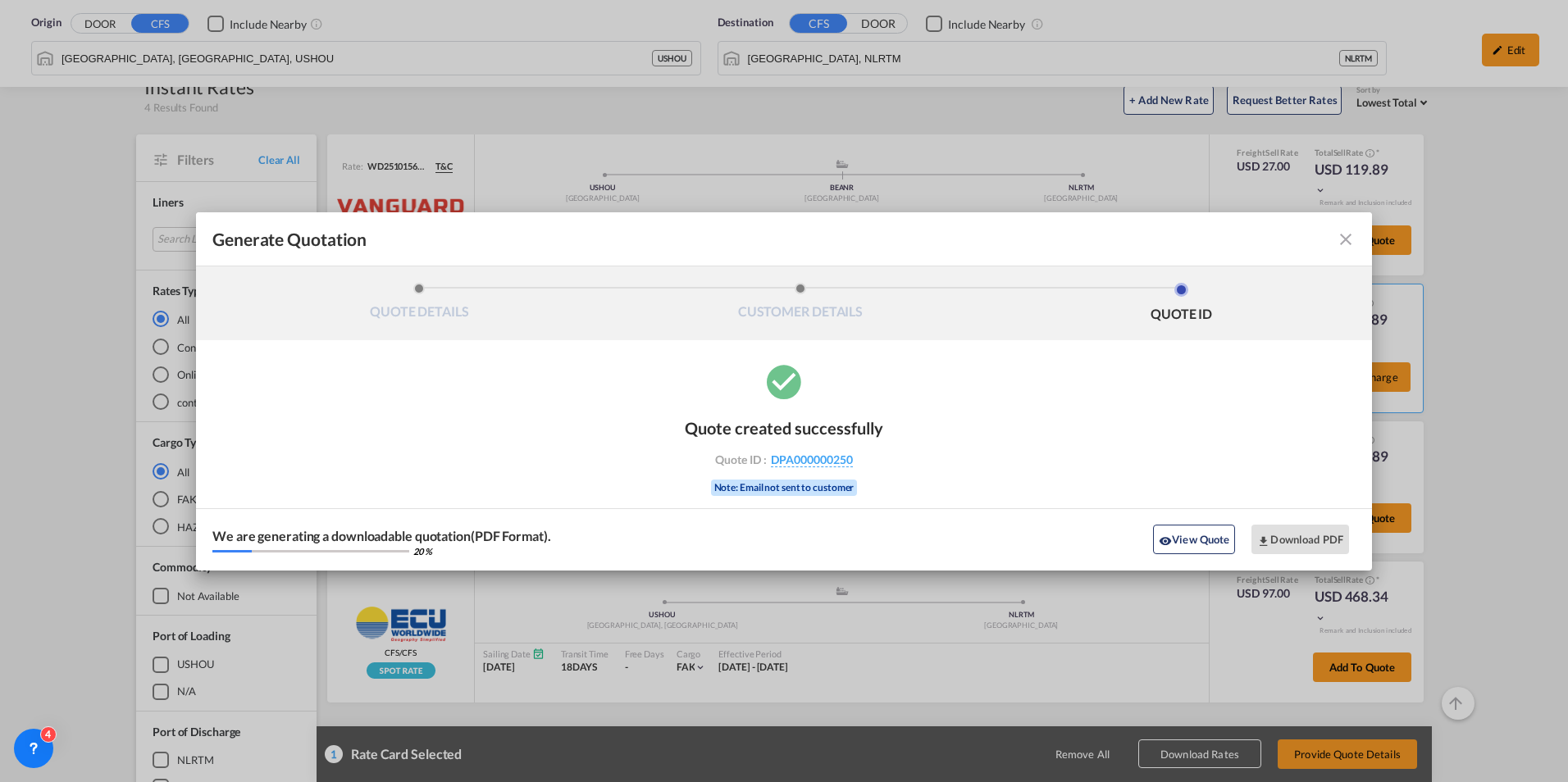
click at [1118, 415] on div "Quote created successfully Quote ID : DPA000000250 Note: Email not sent to cust…" at bounding box center [784, 465] width 1176 height 210
click at [1311, 550] on button "Download PDF" at bounding box center [1300, 539] width 98 height 29
